Goal: Navigation & Orientation: Go to known website

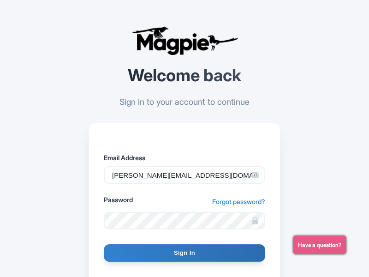
type input "[PERSON_NAME][EMAIL_ADDRESS][DOMAIN_NAME]"
click at [185, 253] on input "Sign In" at bounding box center [185, 253] width 162 height 18
type input "Signing in..."
